Goal: Information Seeking & Learning: Learn about a topic

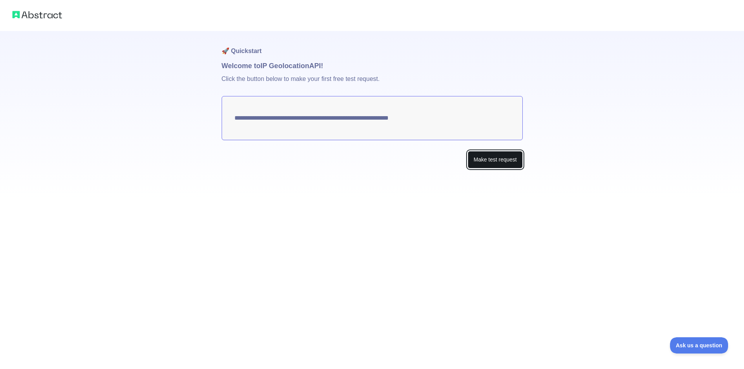
click at [495, 160] on button "Make test request" at bounding box center [495, 159] width 55 height 17
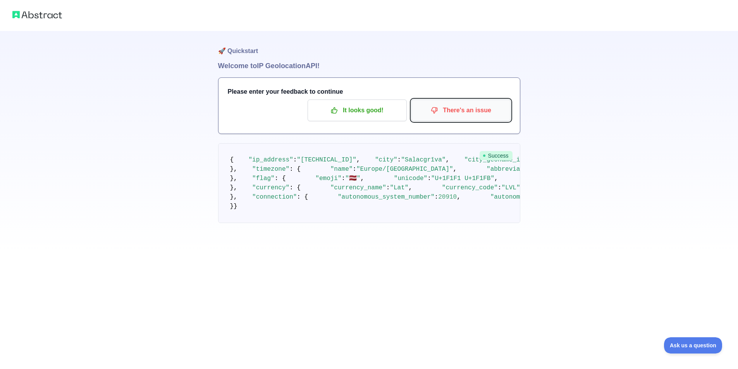
click at [442, 111] on p "There's an issue" at bounding box center [461, 110] width 88 height 13
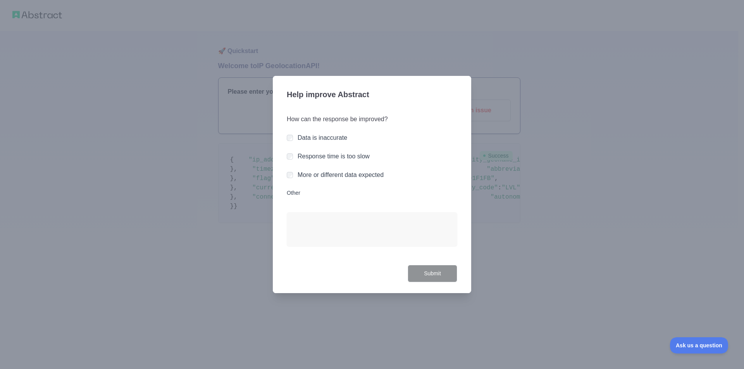
click at [312, 137] on label "Data is inaccurate" at bounding box center [323, 137] width 50 height 7
click at [425, 273] on button "Submit" at bounding box center [433, 273] width 50 height 17
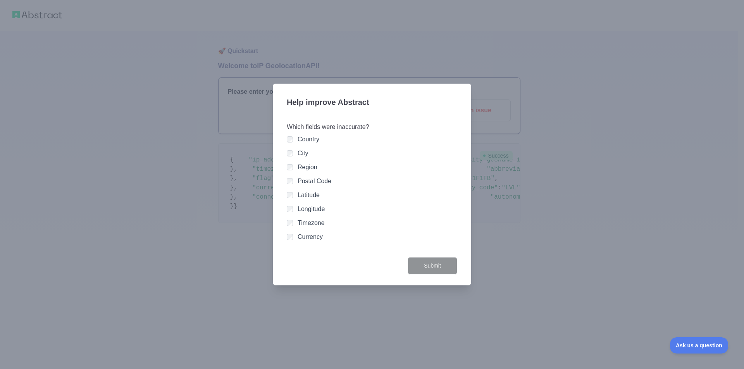
click at [501, 237] on div at bounding box center [372, 184] width 744 height 369
click at [297, 245] on div "Which fields were inaccurate? Country City Region Postal Code Latitude Longitud…" at bounding box center [372, 185] width 170 height 144
drag, startPoint x: 297, startPoint y: 245, endPoint x: 303, endPoint y: 238, distance: 9.3
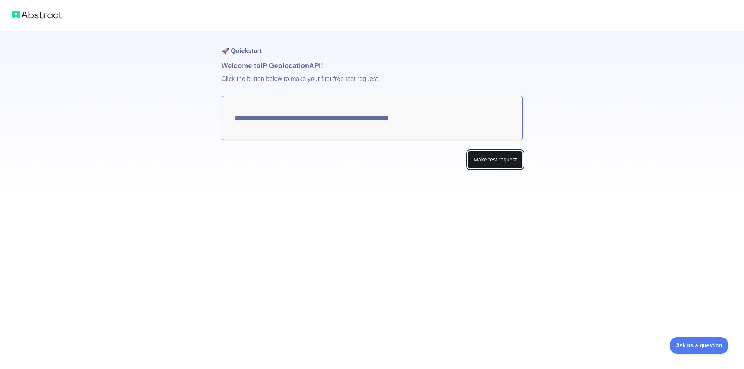
click at [492, 164] on button "Make test request" at bounding box center [495, 159] width 55 height 17
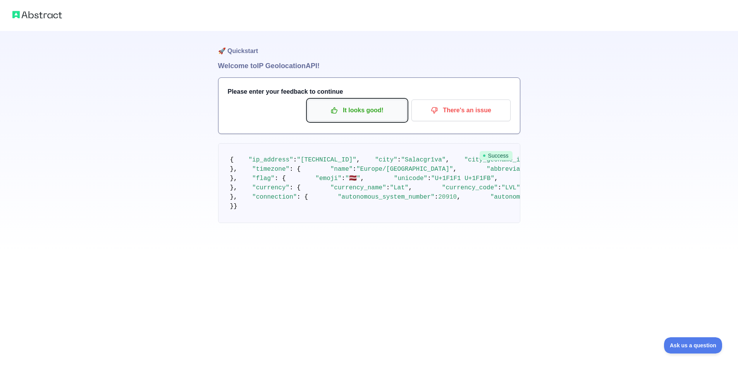
click at [385, 108] on p "It looks good!" at bounding box center [357, 110] width 88 height 13
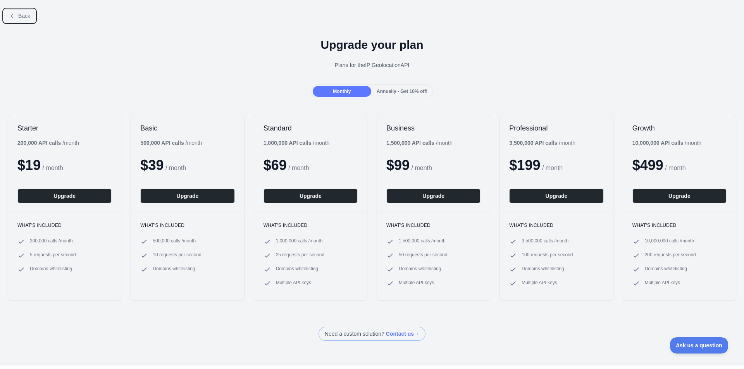
click at [15, 18] on button "Back" at bounding box center [19, 15] width 31 height 13
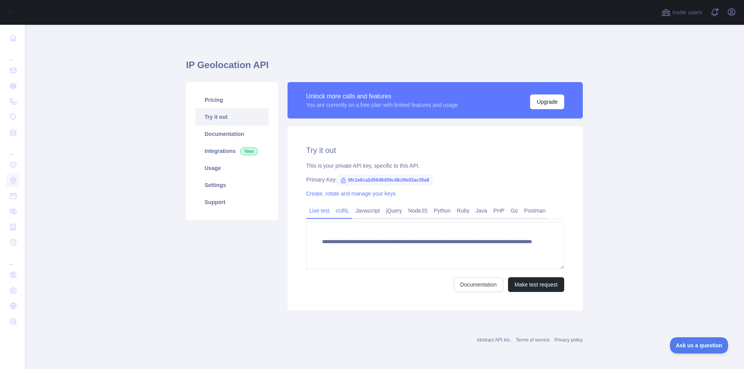
click at [346, 212] on link "cURL" at bounding box center [342, 211] width 20 height 12
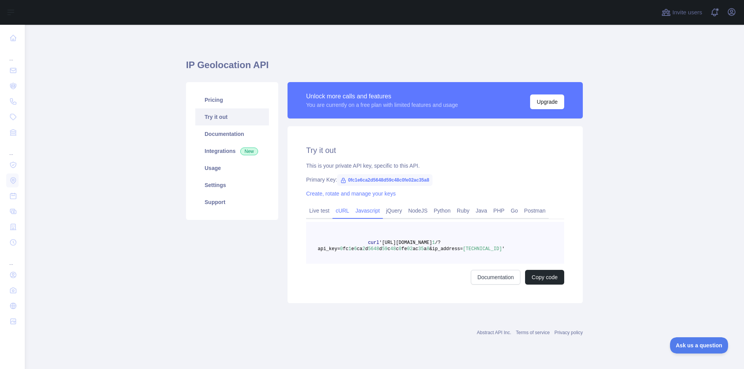
click at [360, 212] on link "Javascript" at bounding box center [367, 211] width 31 height 12
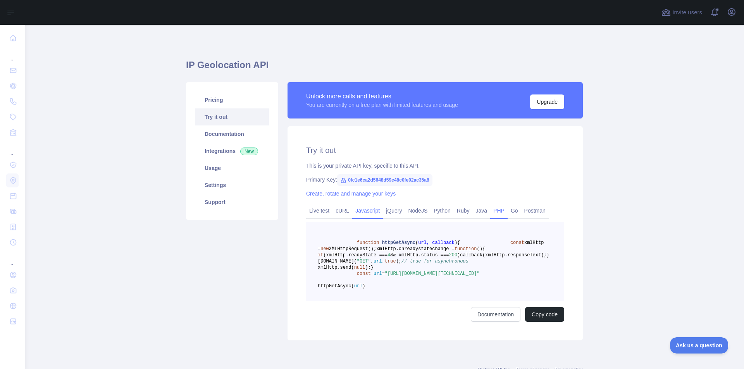
click at [494, 212] on link "PHP" at bounding box center [498, 211] width 17 height 12
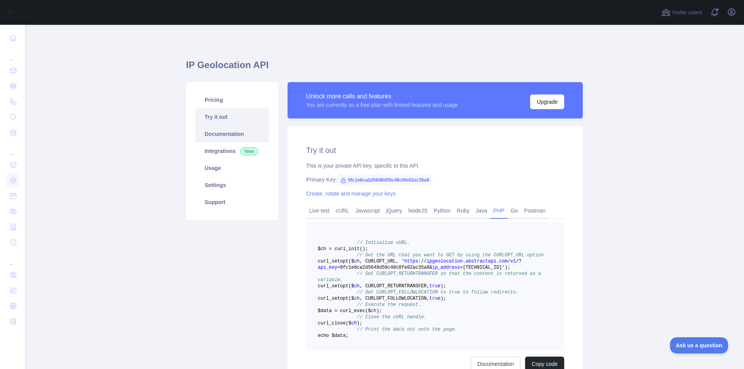
click at [209, 135] on link "Documentation" at bounding box center [232, 134] width 74 height 17
click at [208, 168] on link "Usage" at bounding box center [232, 168] width 74 height 17
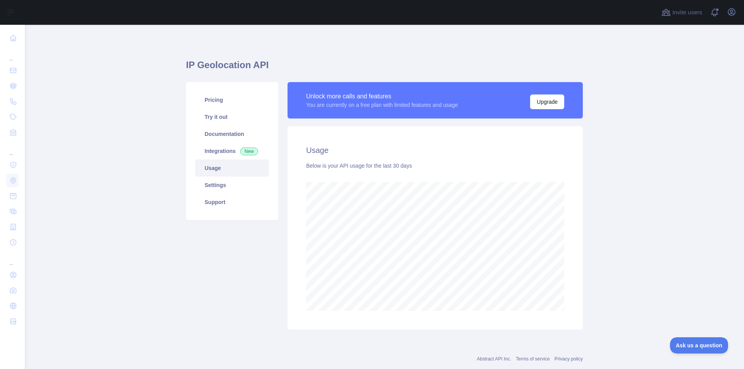
scroll to position [344, 713]
click at [213, 182] on link "Settings" at bounding box center [232, 185] width 74 height 17
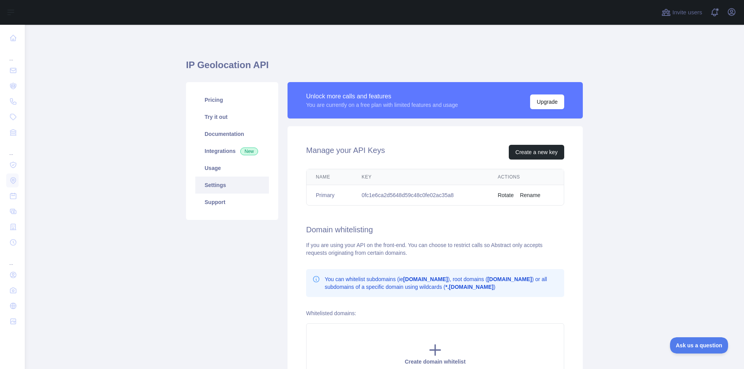
scroll to position [52, 0]
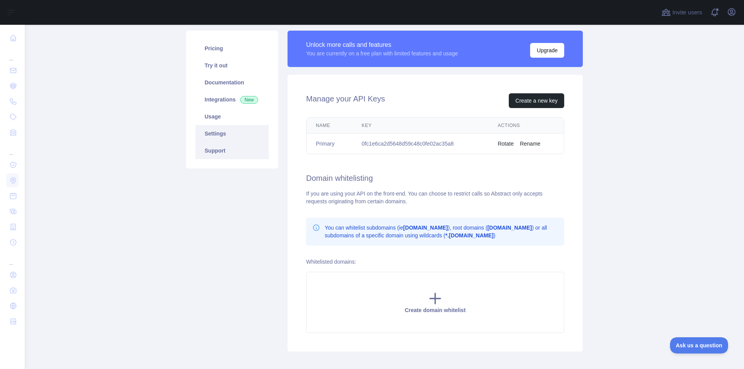
click at [208, 143] on link "Support" at bounding box center [232, 150] width 74 height 17
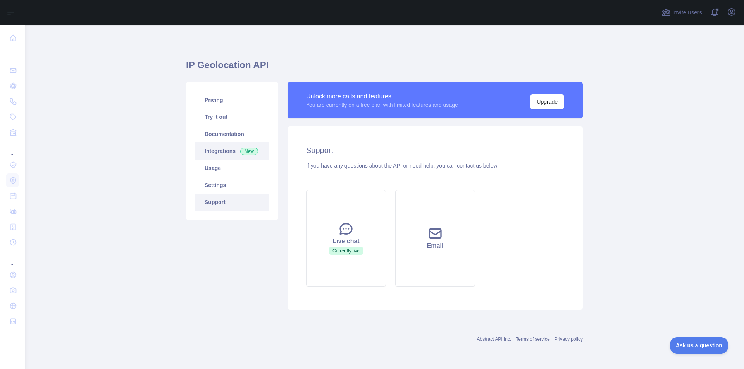
click at [210, 148] on link "Integrations New" at bounding box center [232, 151] width 74 height 17
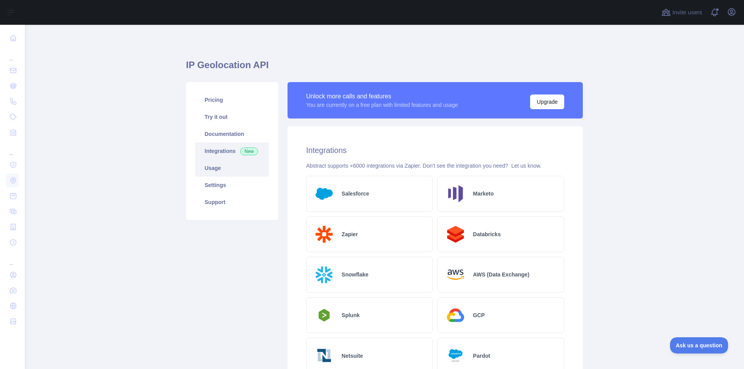
click at [210, 169] on link "Usage" at bounding box center [232, 168] width 74 height 17
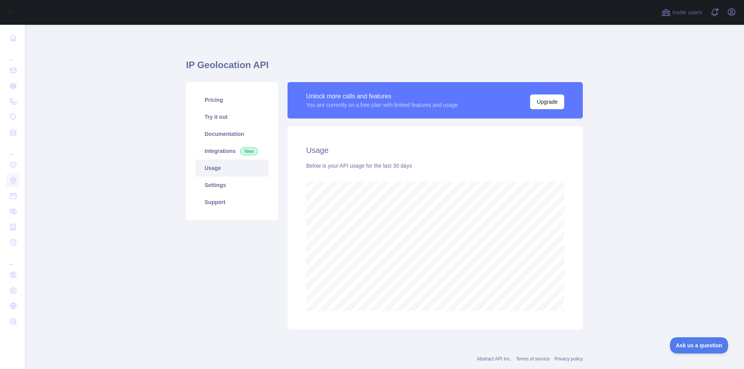
scroll to position [344, 713]
click at [230, 188] on link "Settings" at bounding box center [232, 185] width 74 height 17
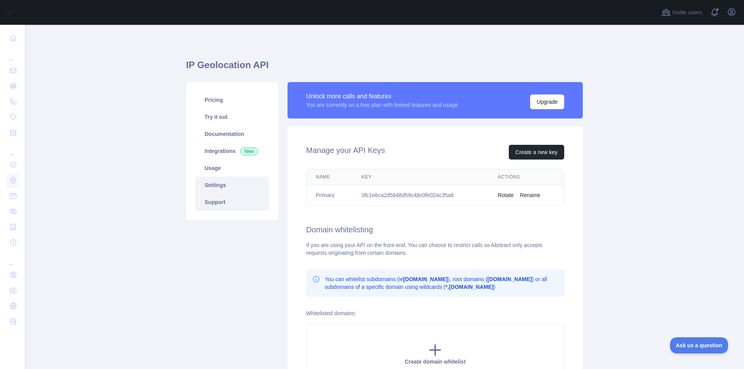
click at [220, 205] on link "Support" at bounding box center [232, 202] width 74 height 17
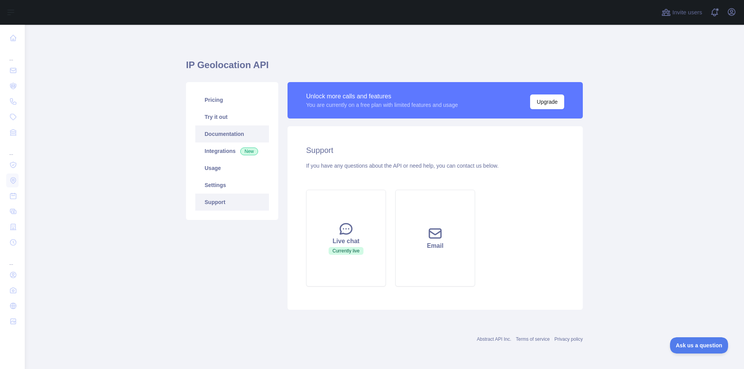
click at [215, 133] on link "Documentation" at bounding box center [232, 134] width 74 height 17
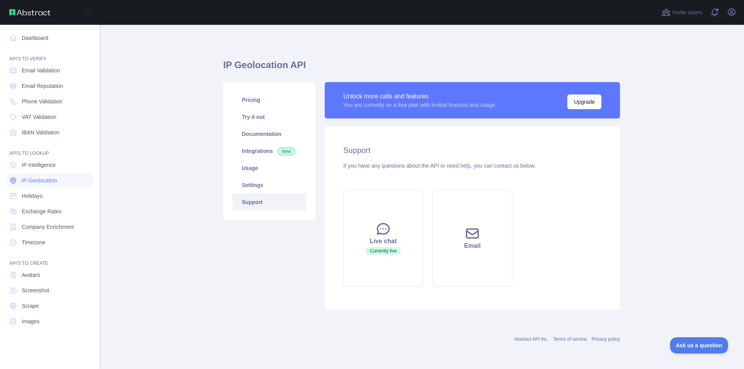
click at [55, 180] on span "IP Geolocation" at bounding box center [40, 181] width 36 height 8
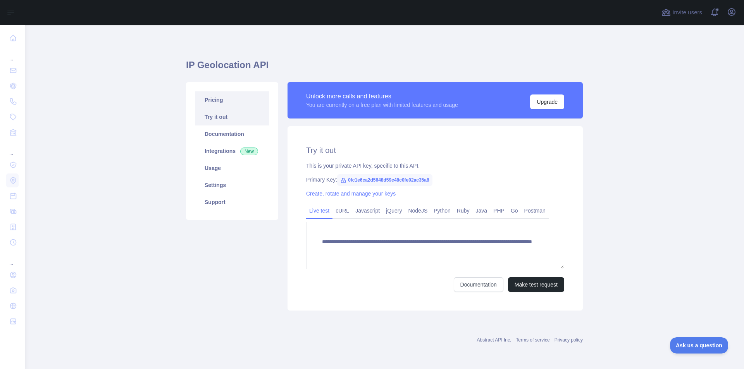
click at [210, 99] on link "Pricing" at bounding box center [232, 99] width 74 height 17
